Goal: Information Seeking & Learning: Compare options

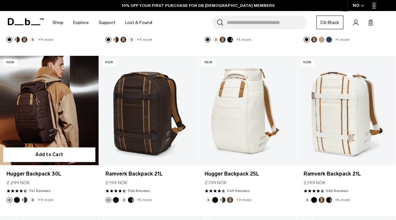
scroll to position [257, 0]
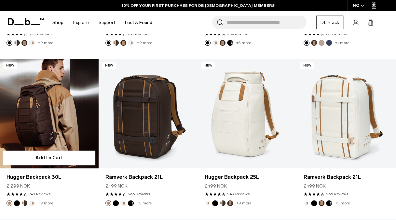
click at [75, 125] on link "Hugger Backpack 30L" at bounding box center [49, 114] width 98 height 110
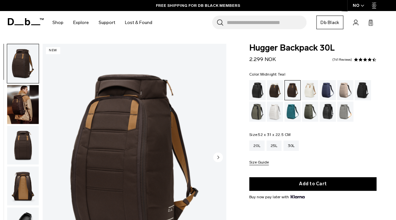
click at [290, 113] on div "Midnight Teal" at bounding box center [292, 112] width 17 height 20
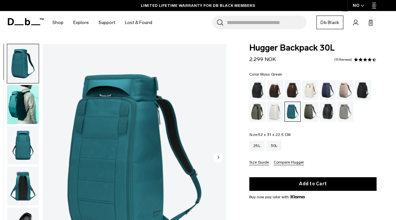
click at [307, 113] on div "Moss Green" at bounding box center [310, 112] width 17 height 20
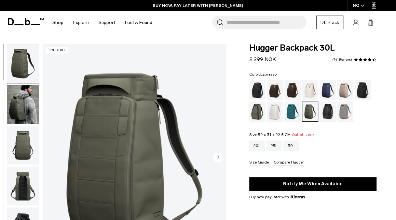
click at [288, 88] on div "Espresso" at bounding box center [292, 90] width 17 height 20
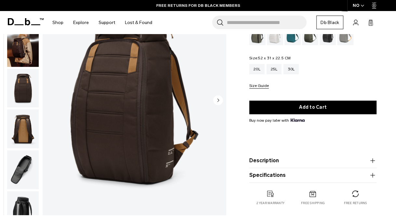
scroll to position [77, 0]
click at [374, 173] on icon "button" at bounding box center [372, 176] width 8 height 8
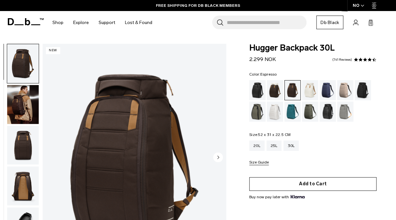
scroll to position [12, 0]
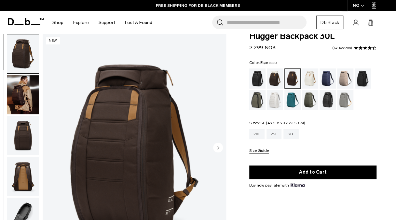
click at [273, 131] on div "25L" at bounding box center [273, 134] width 15 height 10
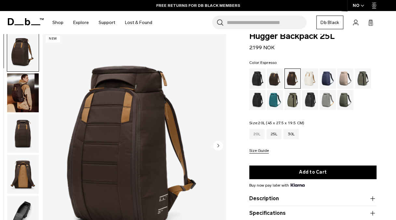
click at [260, 131] on div "20L" at bounding box center [256, 134] width 15 height 10
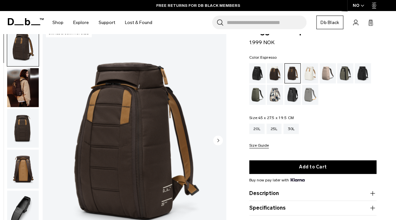
scroll to position [17, 0]
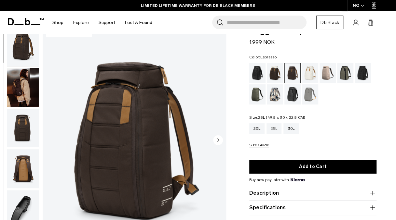
click at [274, 127] on div "25L" at bounding box center [273, 128] width 15 height 10
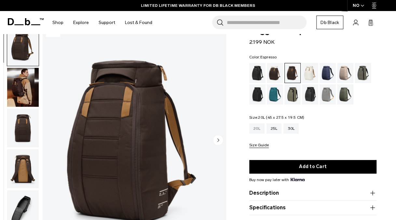
click at [260, 124] on div "20L" at bounding box center [256, 128] width 15 height 10
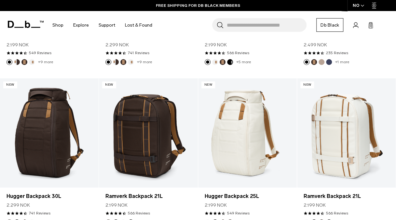
scroll to position [239, 0]
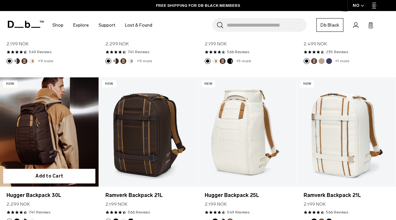
click at [63, 157] on link "Hugger Backpack 30L" at bounding box center [49, 132] width 98 height 110
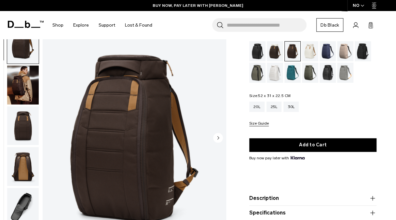
scroll to position [50, 0]
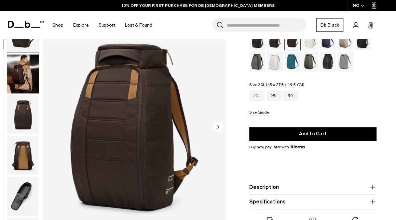
click at [259, 93] on div "20L" at bounding box center [256, 96] width 15 height 10
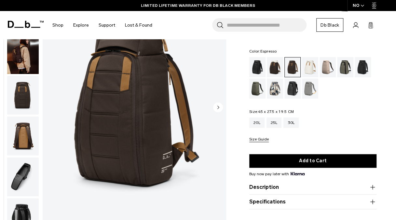
click at [324, 187] on button "Description" at bounding box center [312, 188] width 127 height 8
